Goal: Task Accomplishment & Management: Use online tool/utility

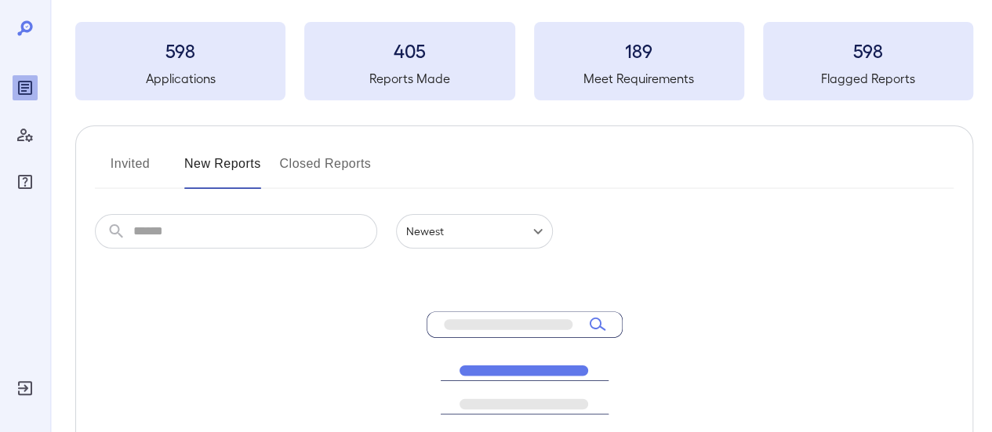
scroll to position [157, 0]
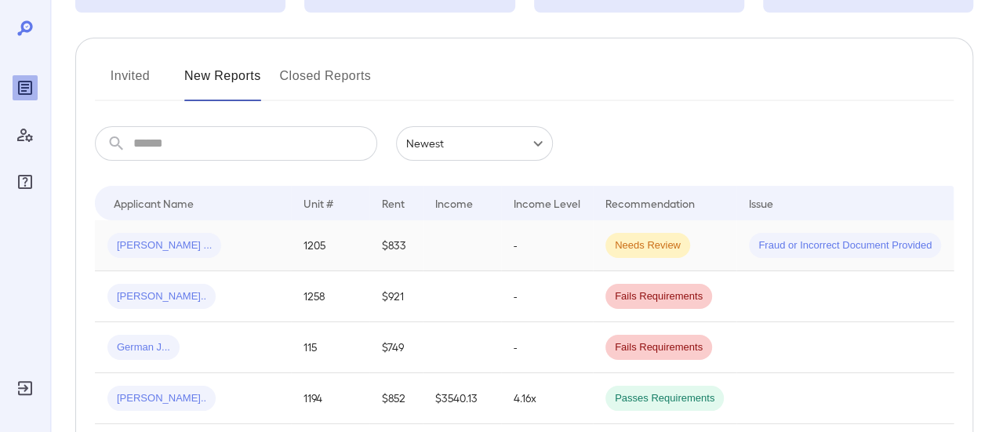
click at [245, 245] on div "[PERSON_NAME] ..." at bounding box center [192, 245] width 171 height 25
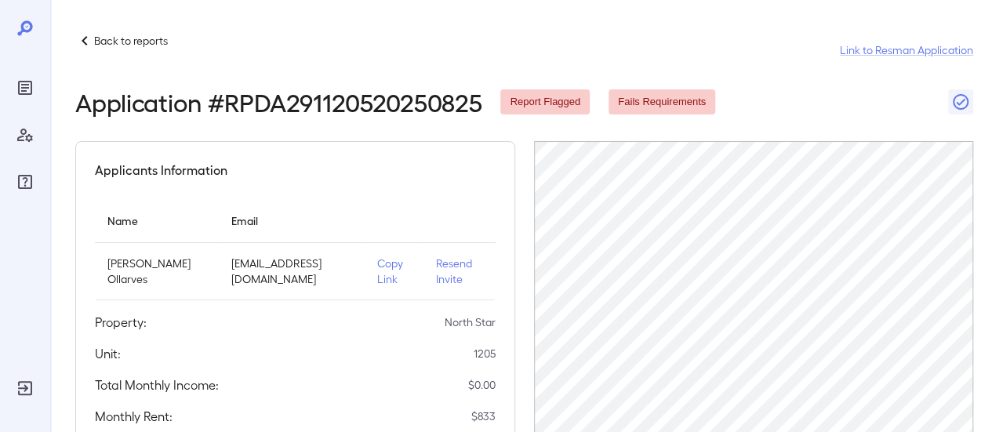
click at [377, 270] on p "Copy Link" at bounding box center [394, 271] width 34 height 31
click at [149, 38] on p "Back to reports" at bounding box center [131, 41] width 74 height 16
